Goal: Information Seeking & Learning: Find contact information

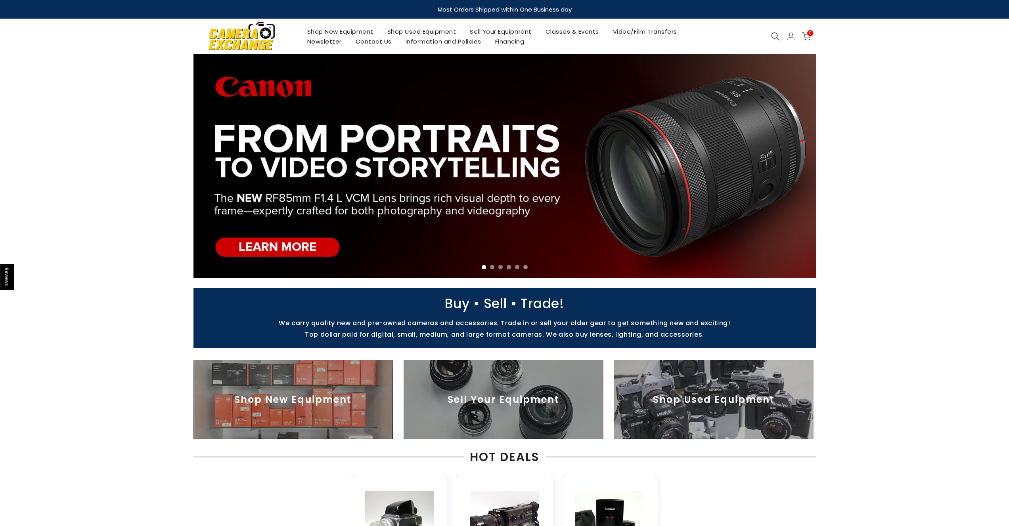
drag, startPoint x: 940, startPoint y: 122, endPoint x: 942, endPoint y: 140, distance: 17.5
click at [940, 124] on div at bounding box center [504, 166] width 1009 height 224
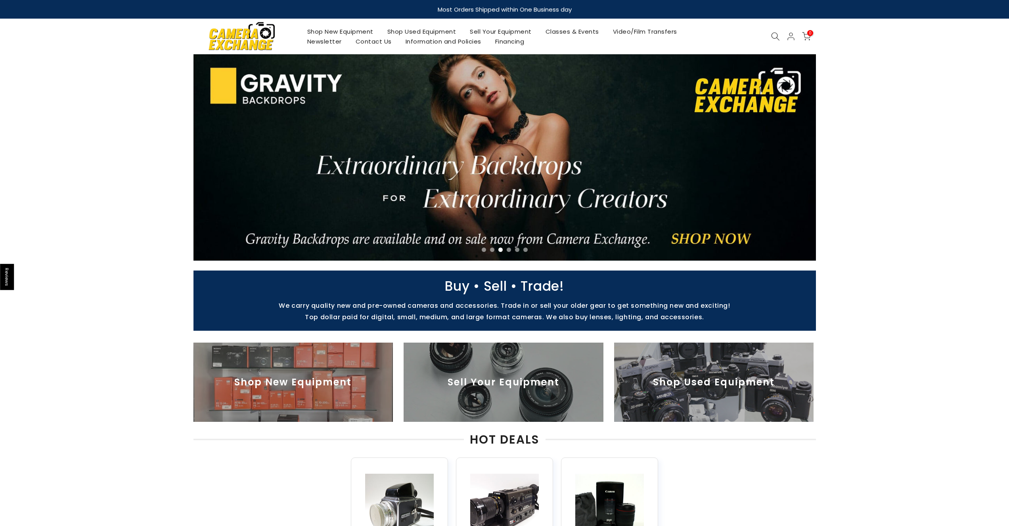
click at [871, 102] on div at bounding box center [504, 157] width 1009 height 207
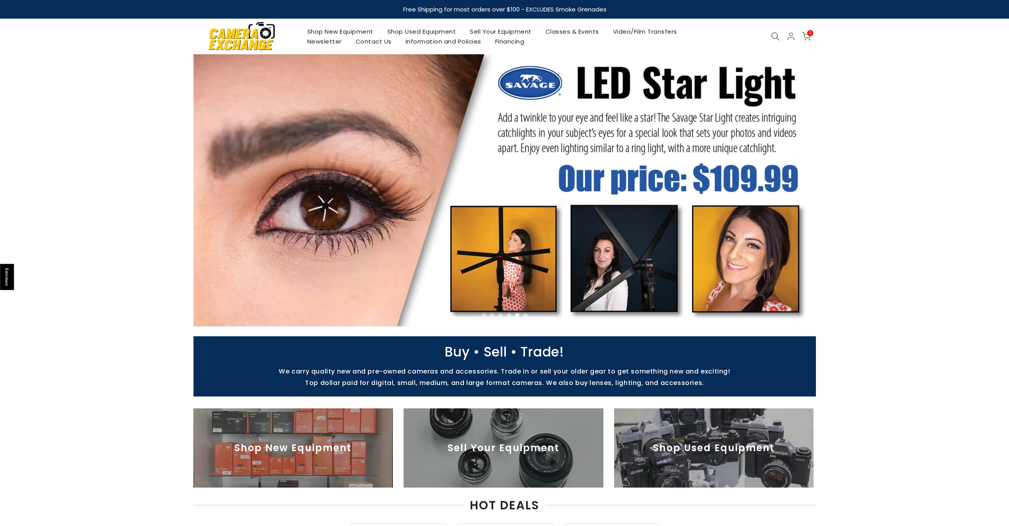
click at [351, 34] on link "Shop New Equipment" at bounding box center [340, 32] width 80 height 10
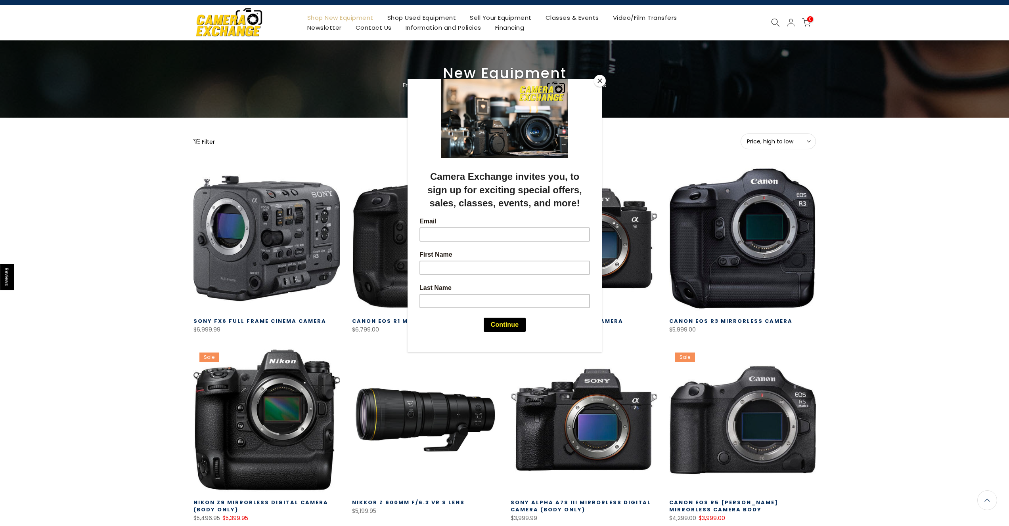
scroll to position [24, 0]
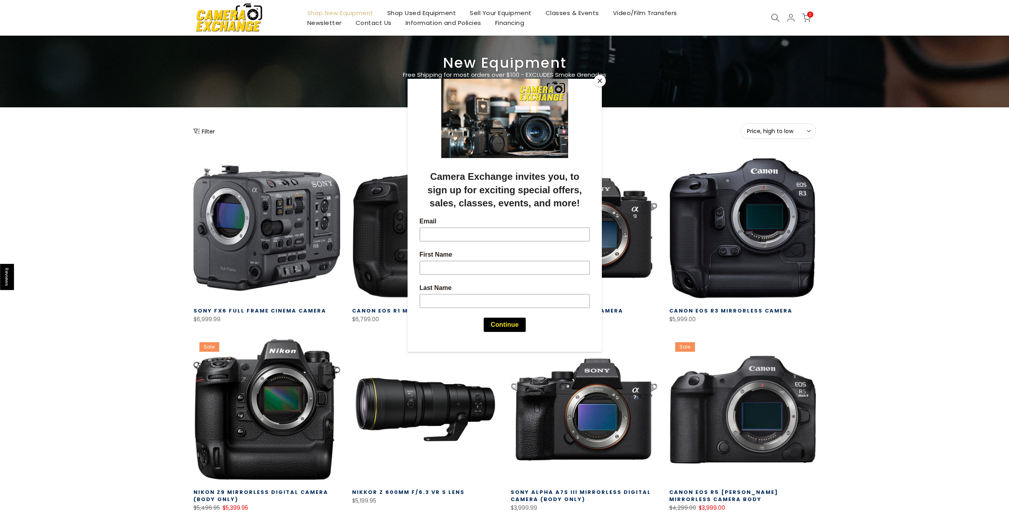
click at [142, 290] on div at bounding box center [504, 263] width 1009 height 526
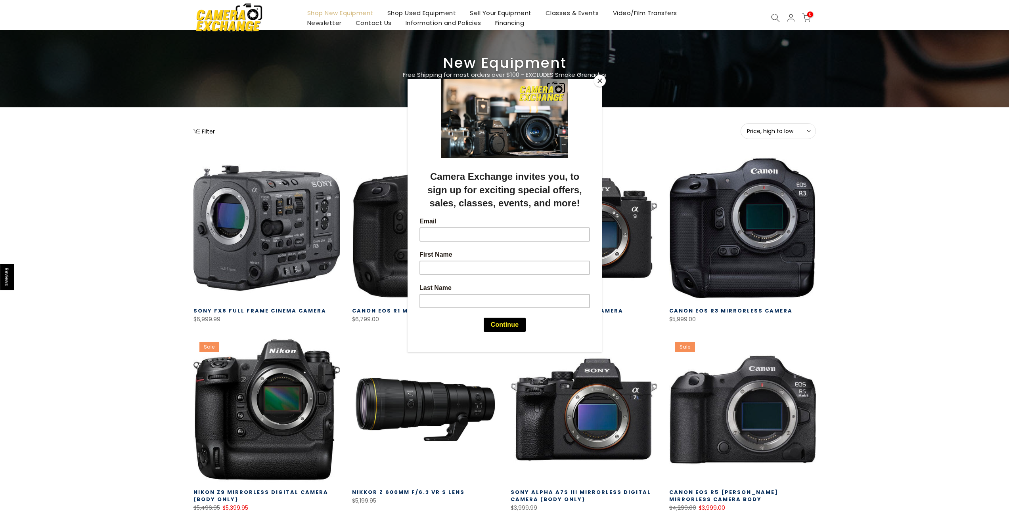
scroll to position [0, 0]
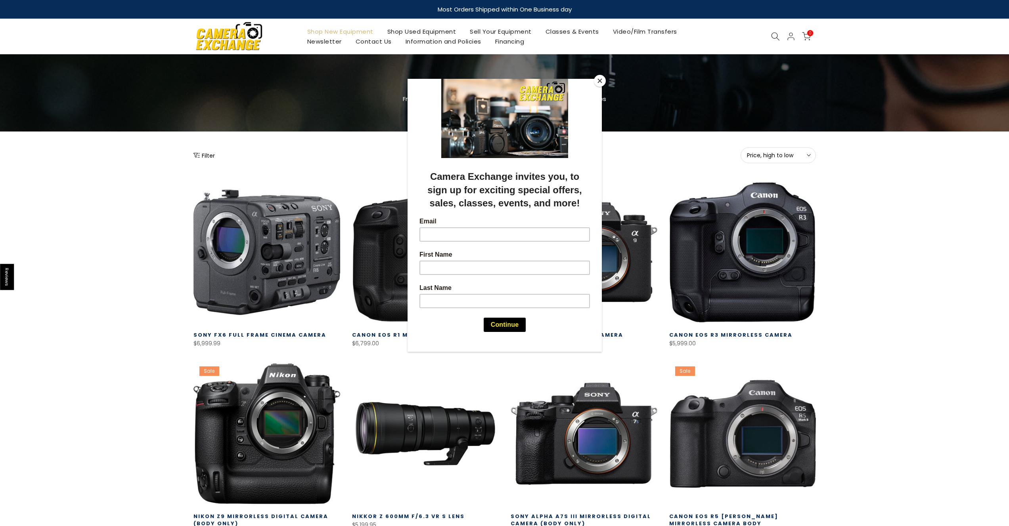
click at [599, 79] on button "Close" at bounding box center [600, 81] width 12 height 12
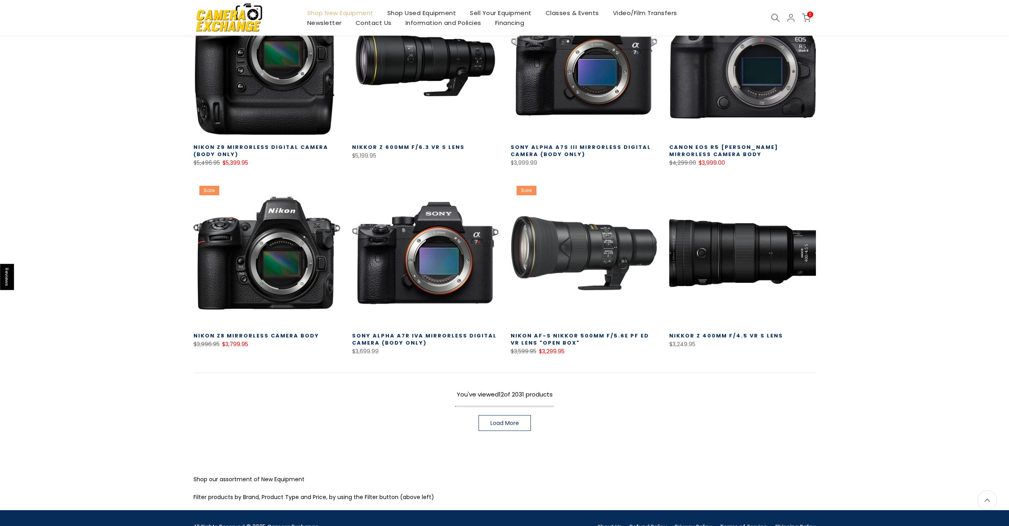
scroll to position [402, 0]
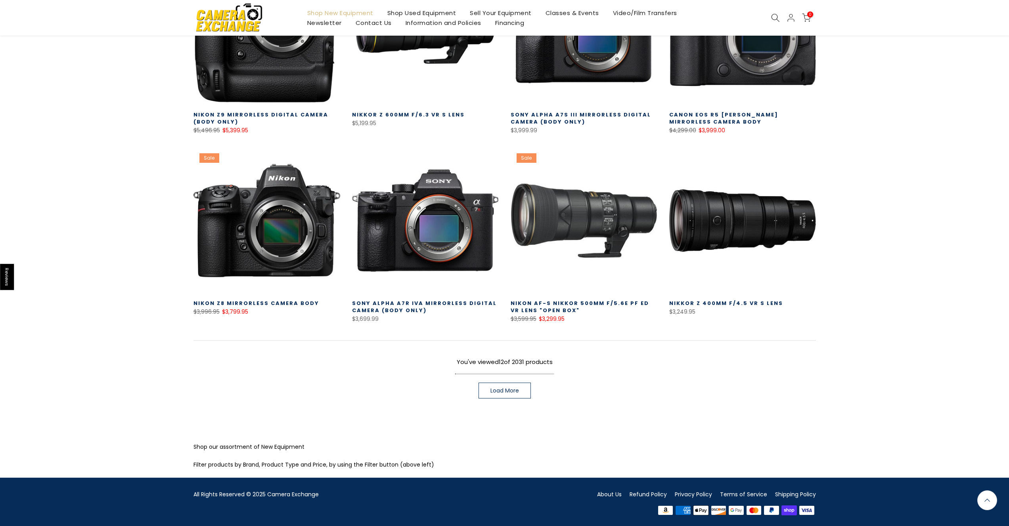
click at [507, 389] on span "Load More" at bounding box center [504, 391] width 29 height 6
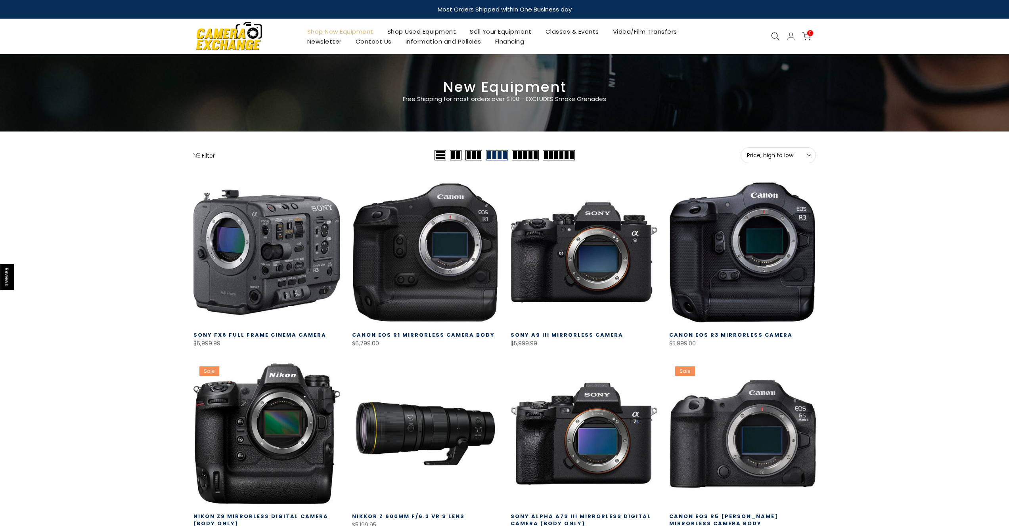
drag, startPoint x: 776, startPoint y: 34, endPoint x: 774, endPoint y: 40, distance: 6.6
click at [776, 34] on icon at bounding box center [775, 36] width 9 height 9
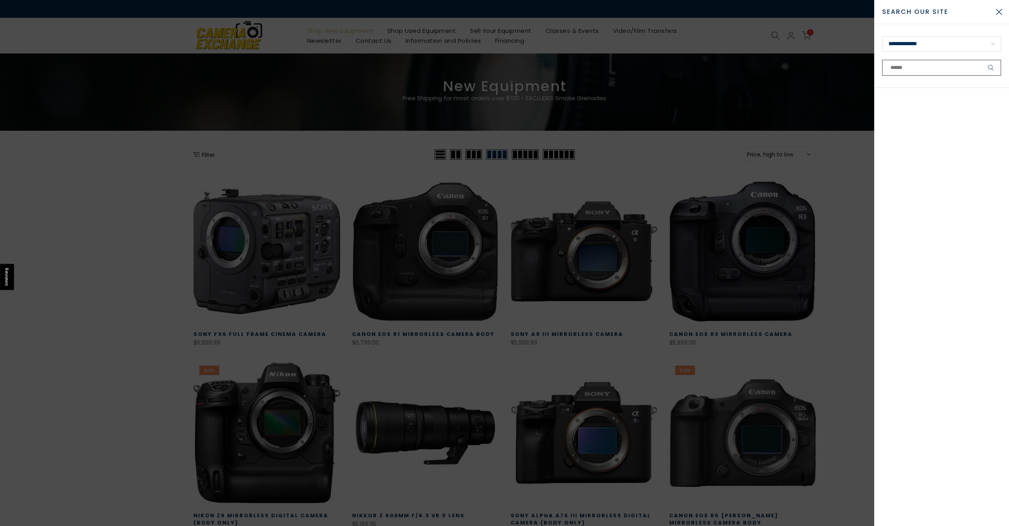
click at [954, 63] on input "text" at bounding box center [941, 68] width 119 height 16
click at [961, 48] on select "**********" at bounding box center [941, 44] width 119 height 16
select select "**********"
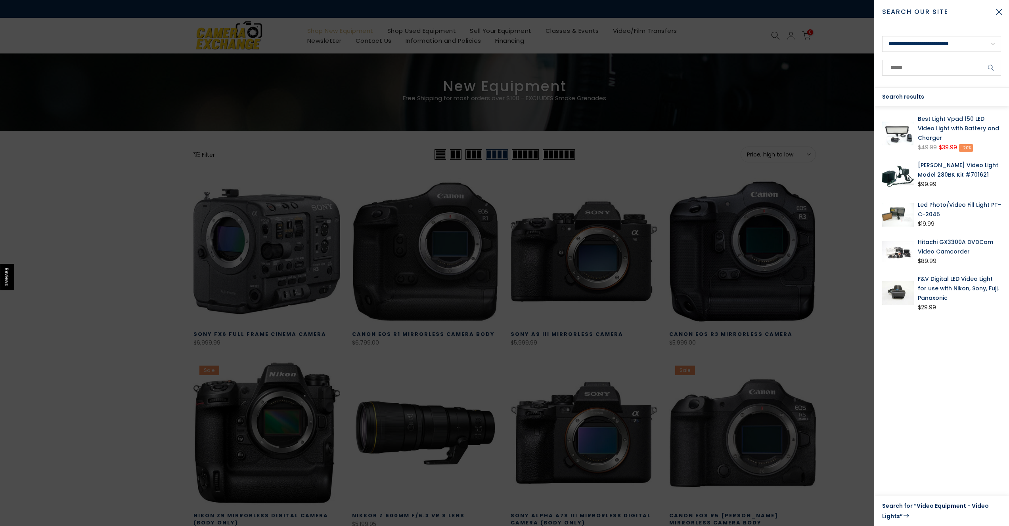
click at [851, 392] on div at bounding box center [504, 263] width 1009 height 526
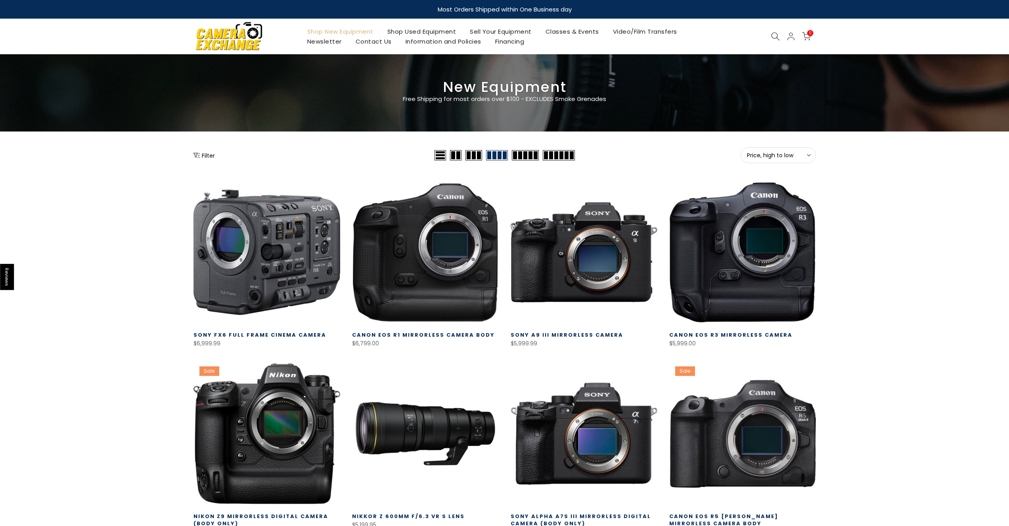
scroll to position [17, 0]
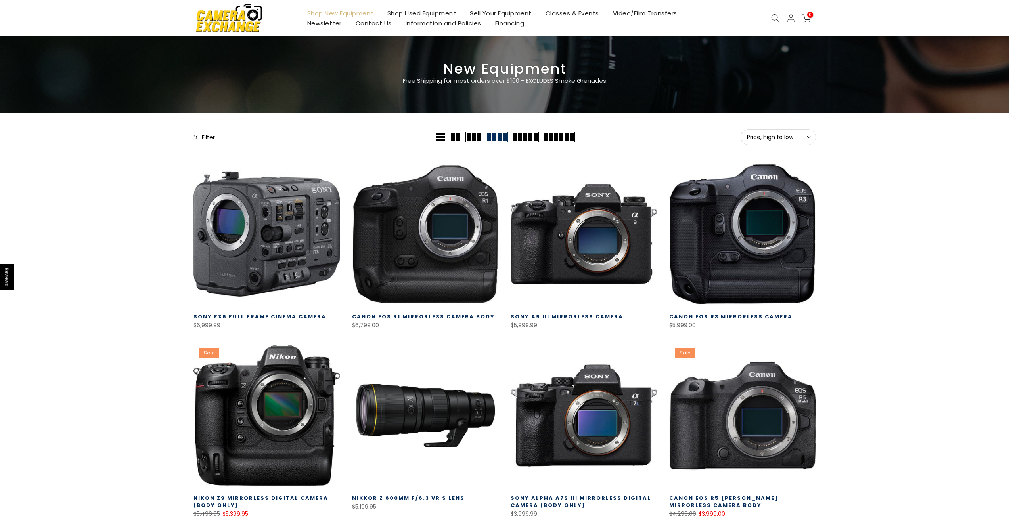
click at [202, 138] on button "Filter" at bounding box center [203, 137] width 21 height 8
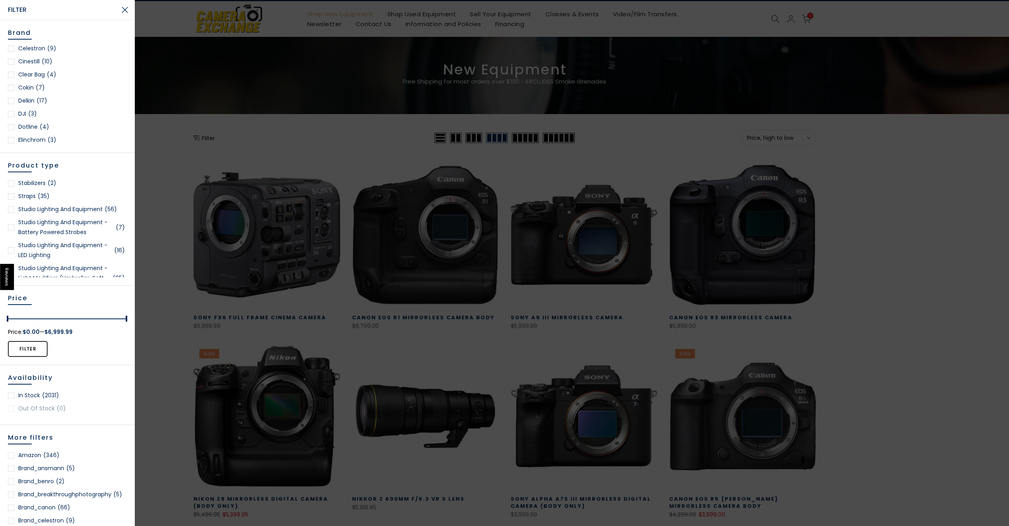
scroll to position [1611, 0]
click at [72, 233] on link "Studio Lighting and Equipment - LED Lighting (16)" at bounding box center [67, 228] width 119 height 20
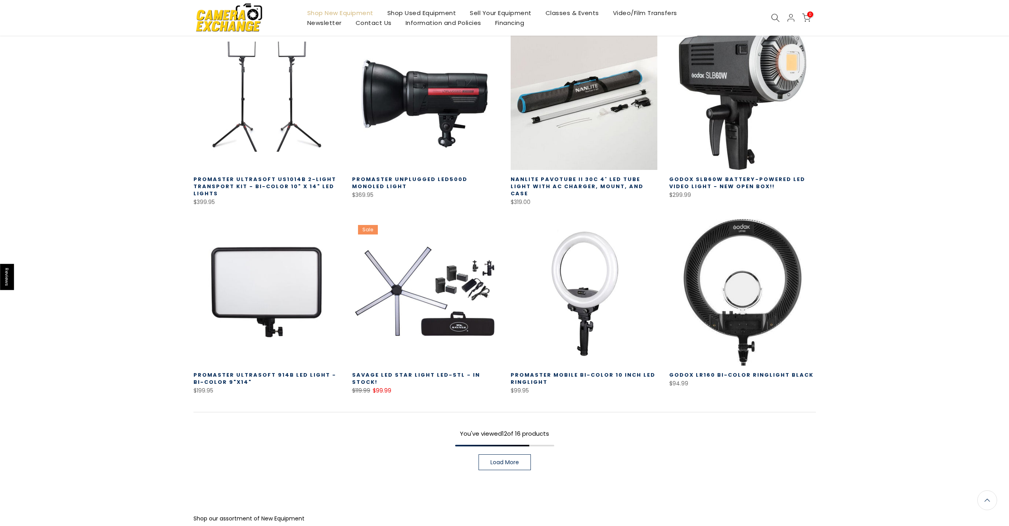
scroll to position [462, 0]
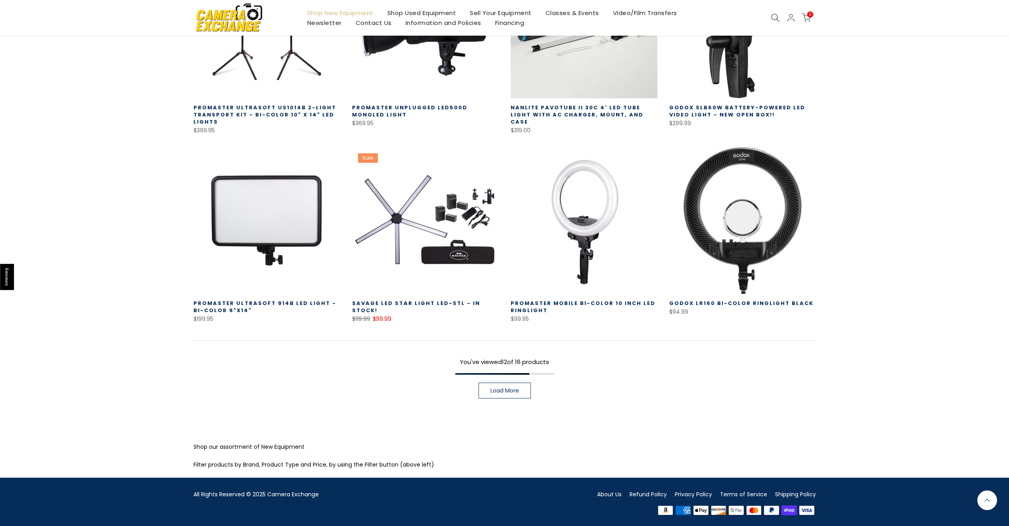
click at [512, 394] on link "Load More" at bounding box center [504, 391] width 52 height 16
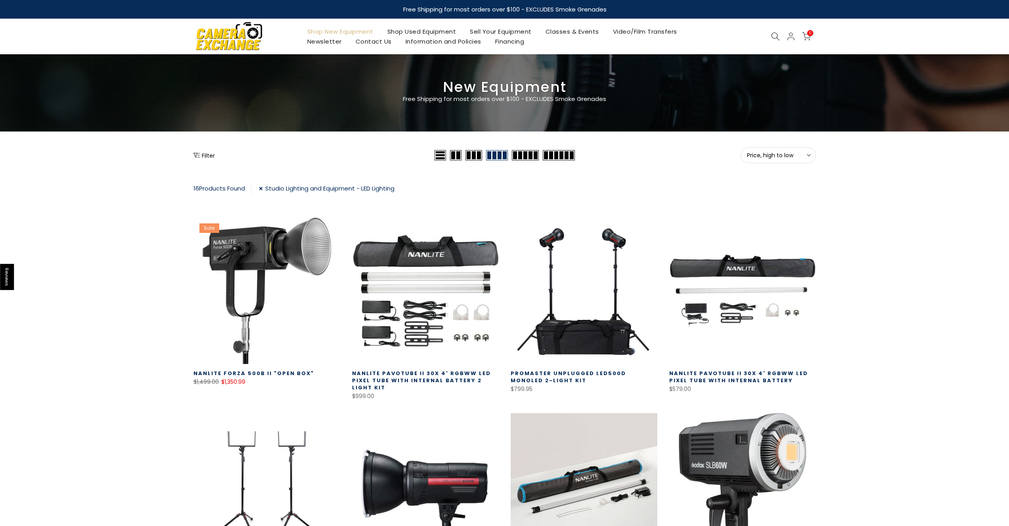
drag, startPoint x: 137, startPoint y: 279, endPoint x: 91, endPoint y: 72, distance: 212.5
click at [328, 32] on link "Shop New Equipment" at bounding box center [340, 32] width 80 height 10
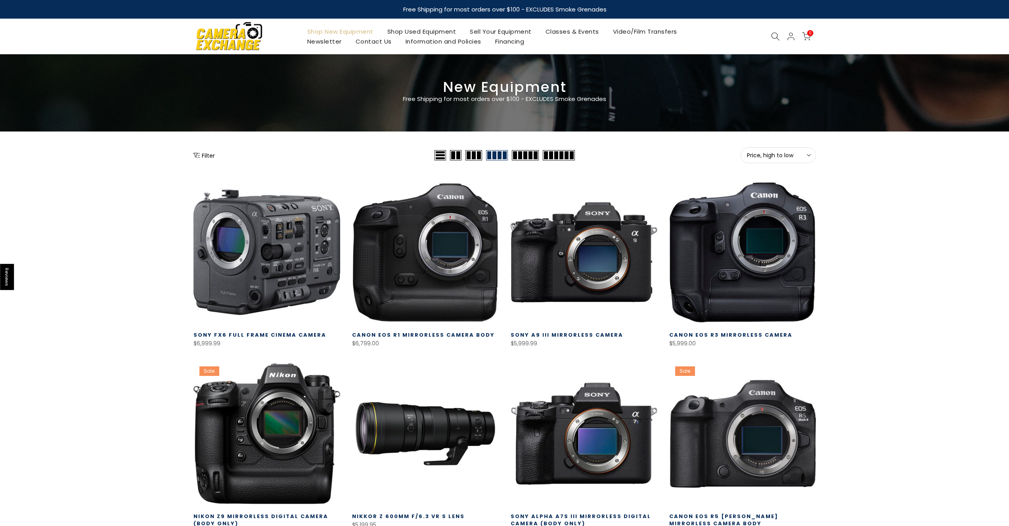
click at [205, 159] on button "Filter" at bounding box center [203, 155] width 21 height 8
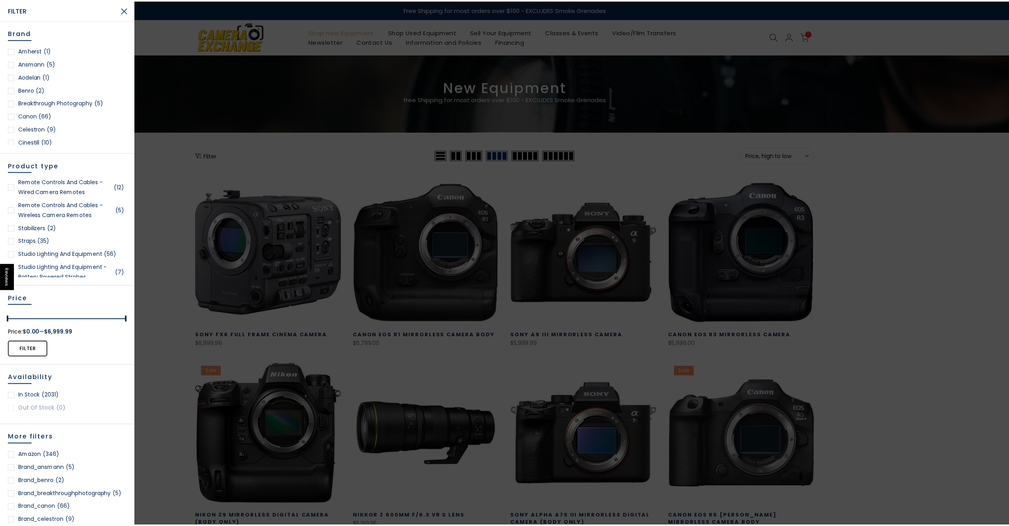
scroll to position [1544, 0]
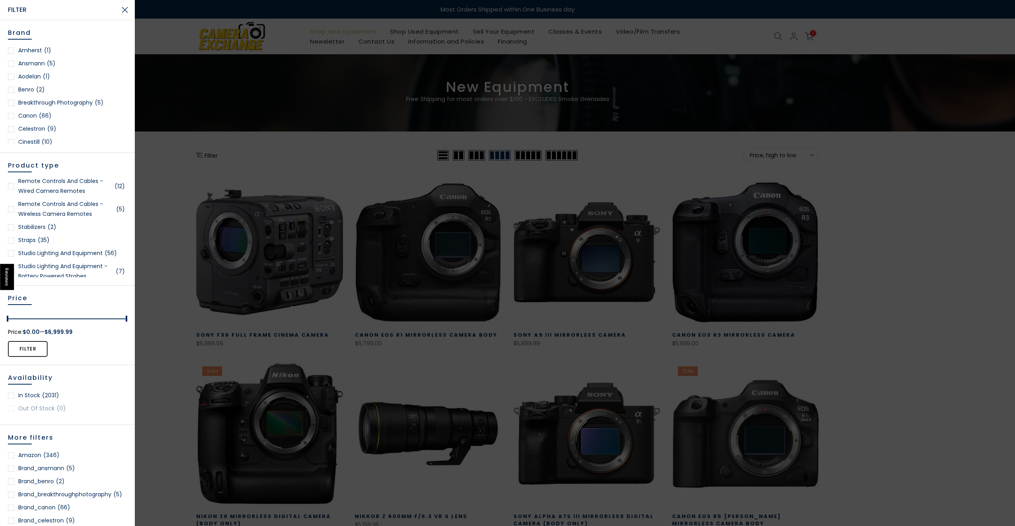
click at [182, 142] on div at bounding box center [507, 263] width 1015 height 526
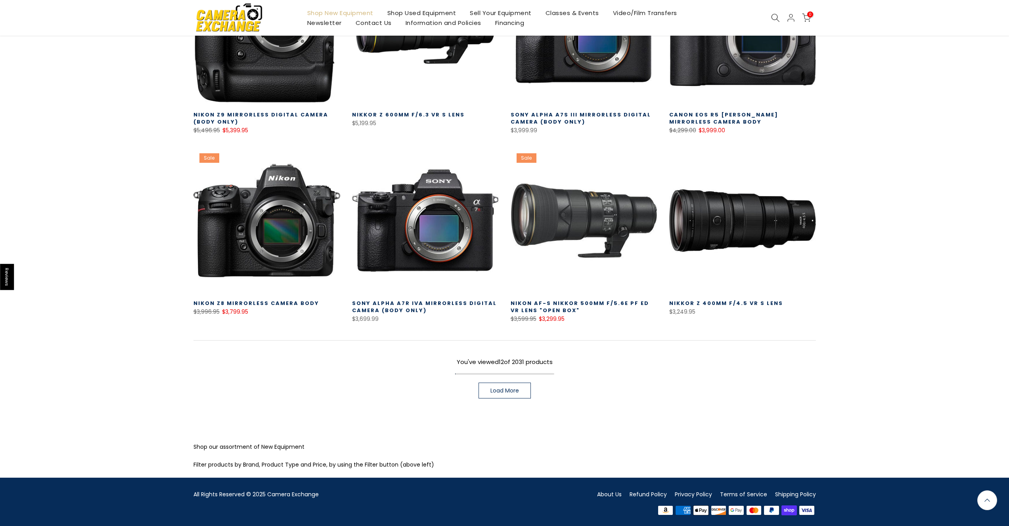
scroll to position [401, 0]
click at [614, 493] on link "About Us" at bounding box center [609, 495] width 25 height 8
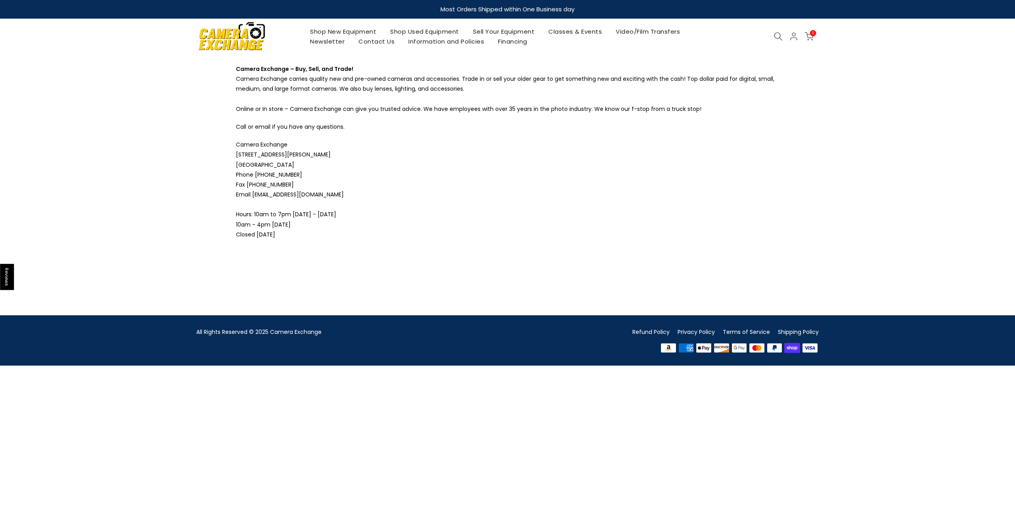
drag, startPoint x: 258, startPoint y: 175, endPoint x: 305, endPoint y: 172, distance: 47.7
click at [305, 172] on p "Camera Exchange 5582 Dixie Highway Waterford, MI 48329 Phone 248-623-8990 Fax 2…" at bounding box center [507, 190] width 543 height 100
